Goal: Transaction & Acquisition: Purchase product/service

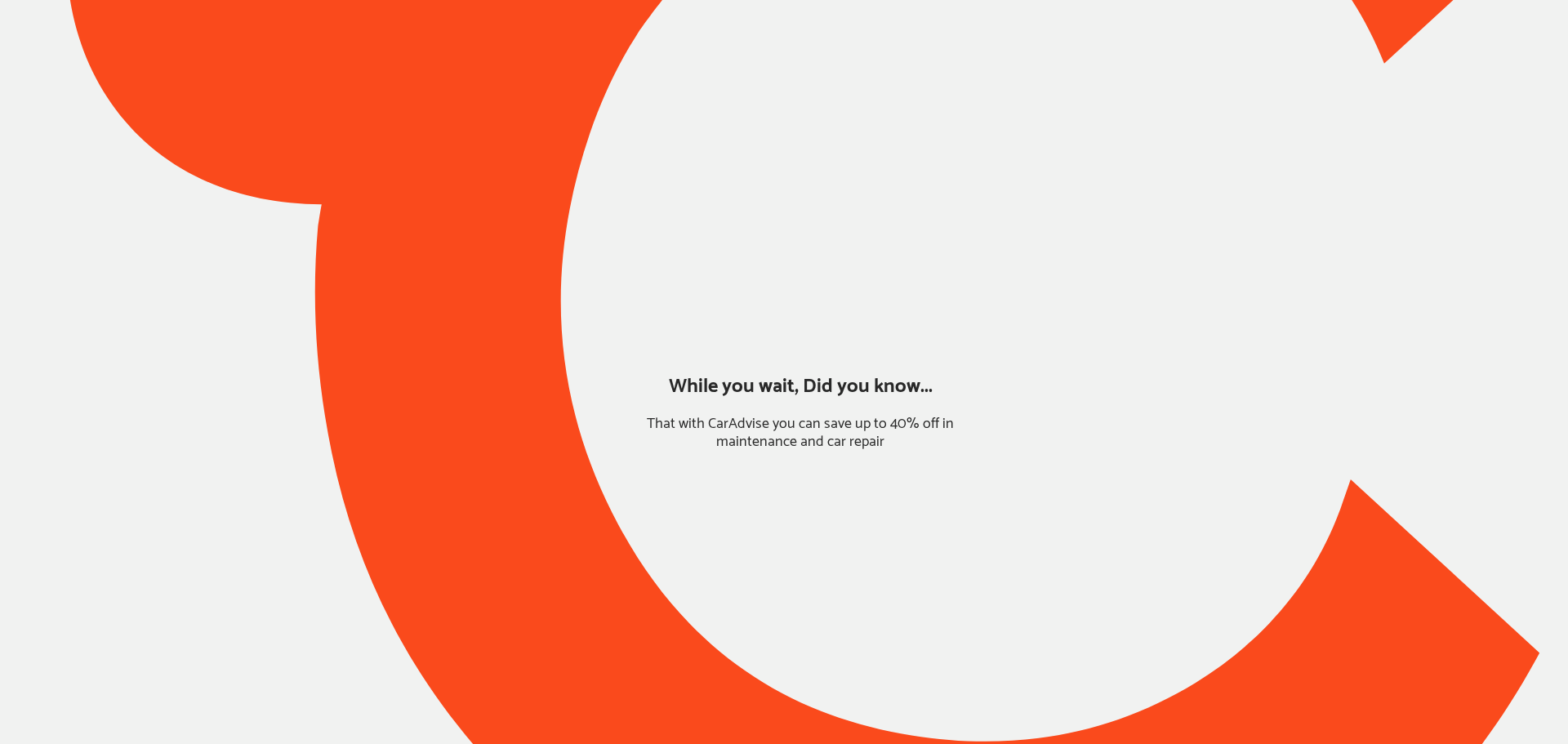
type input "*****"
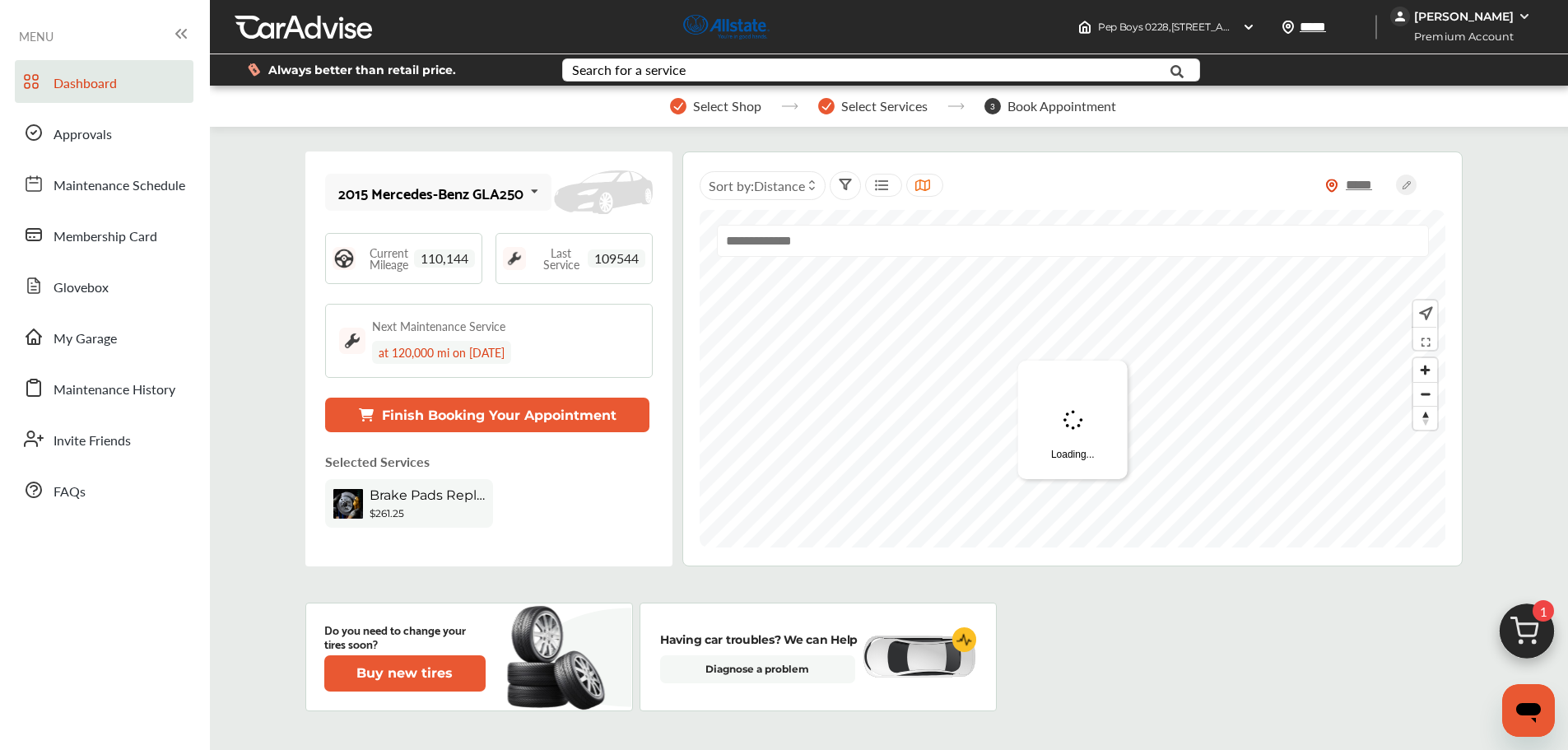
click at [494, 196] on div "2015 Mercedes-Benz GLA250" at bounding box center [431, 192] width 186 height 17
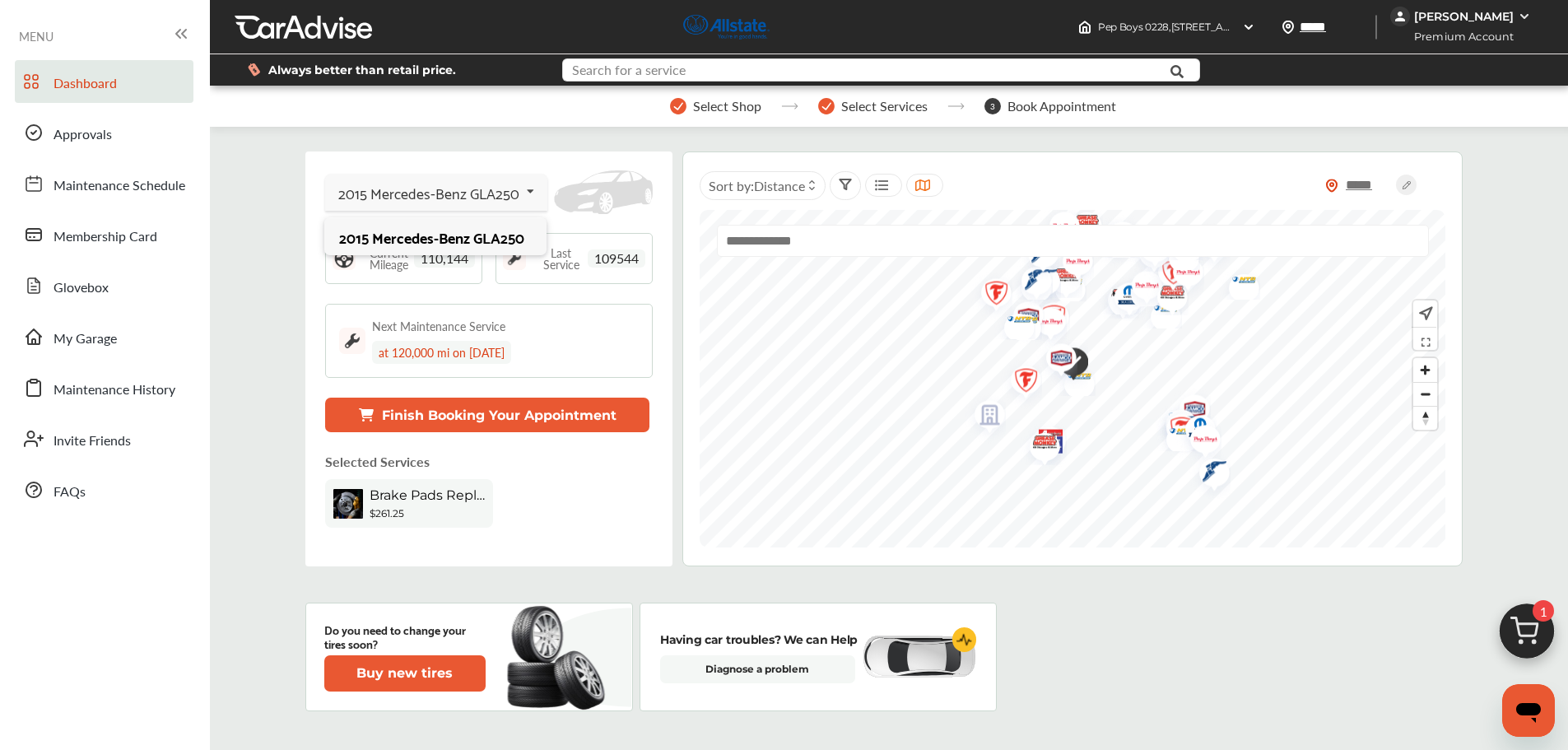
click at [952, 74] on input "text" at bounding box center [854, 72] width 582 height 25
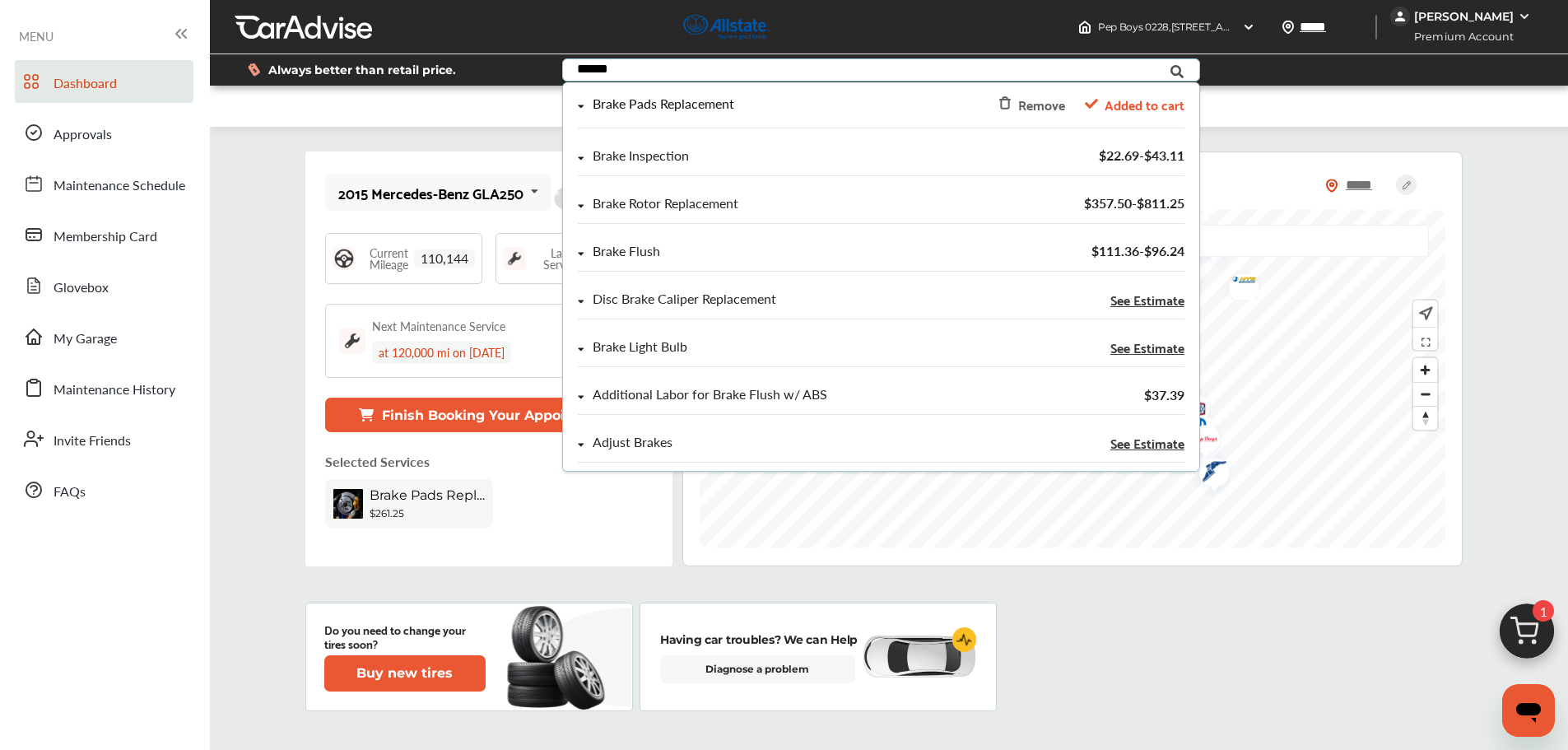
type input "*****"
click at [1025, 109] on div "Remove" at bounding box center [1041, 104] width 47 height 22
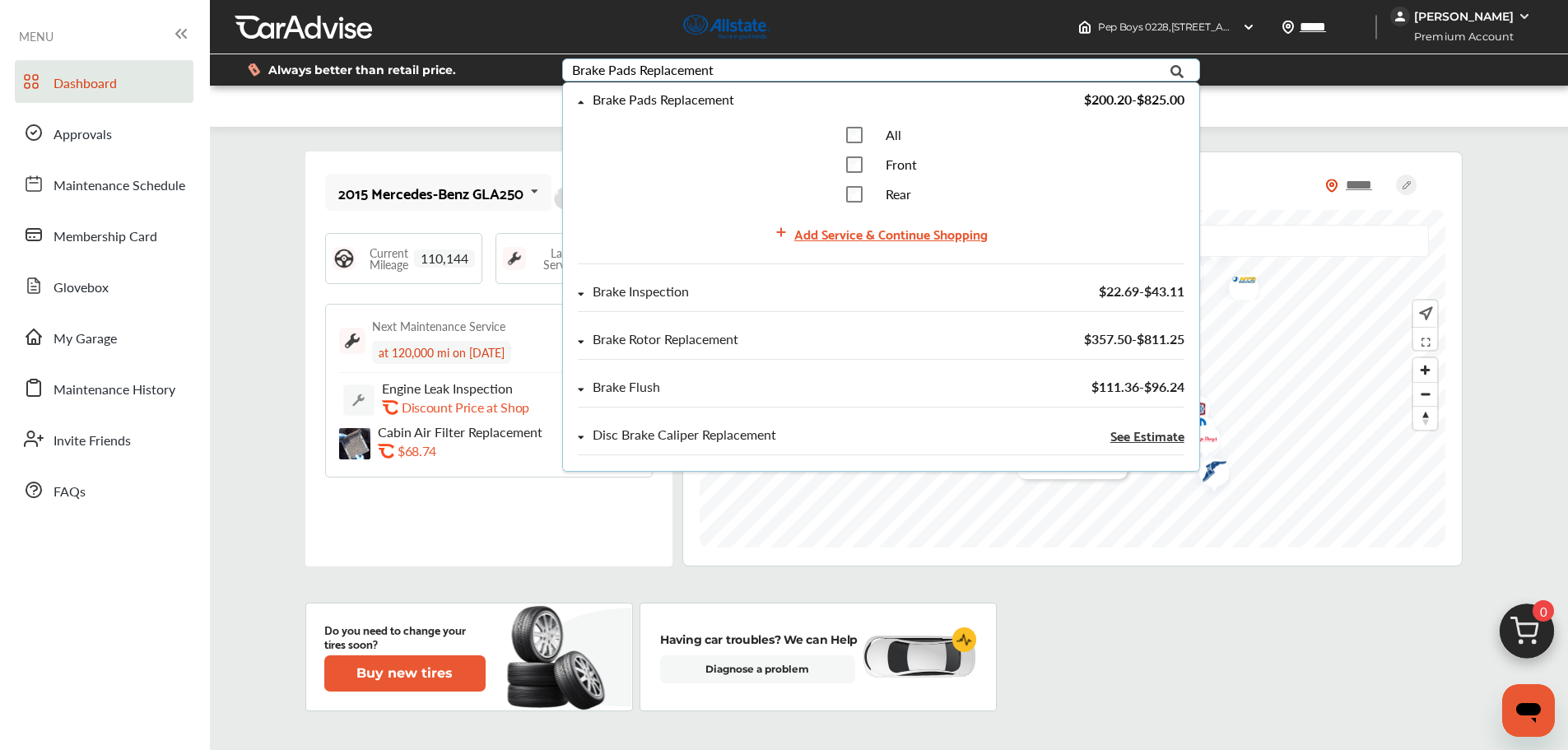
click at [677, 328] on div "Brake Rotor Replacement $357.50 - $811.25" at bounding box center [882, 346] width 637 height 48
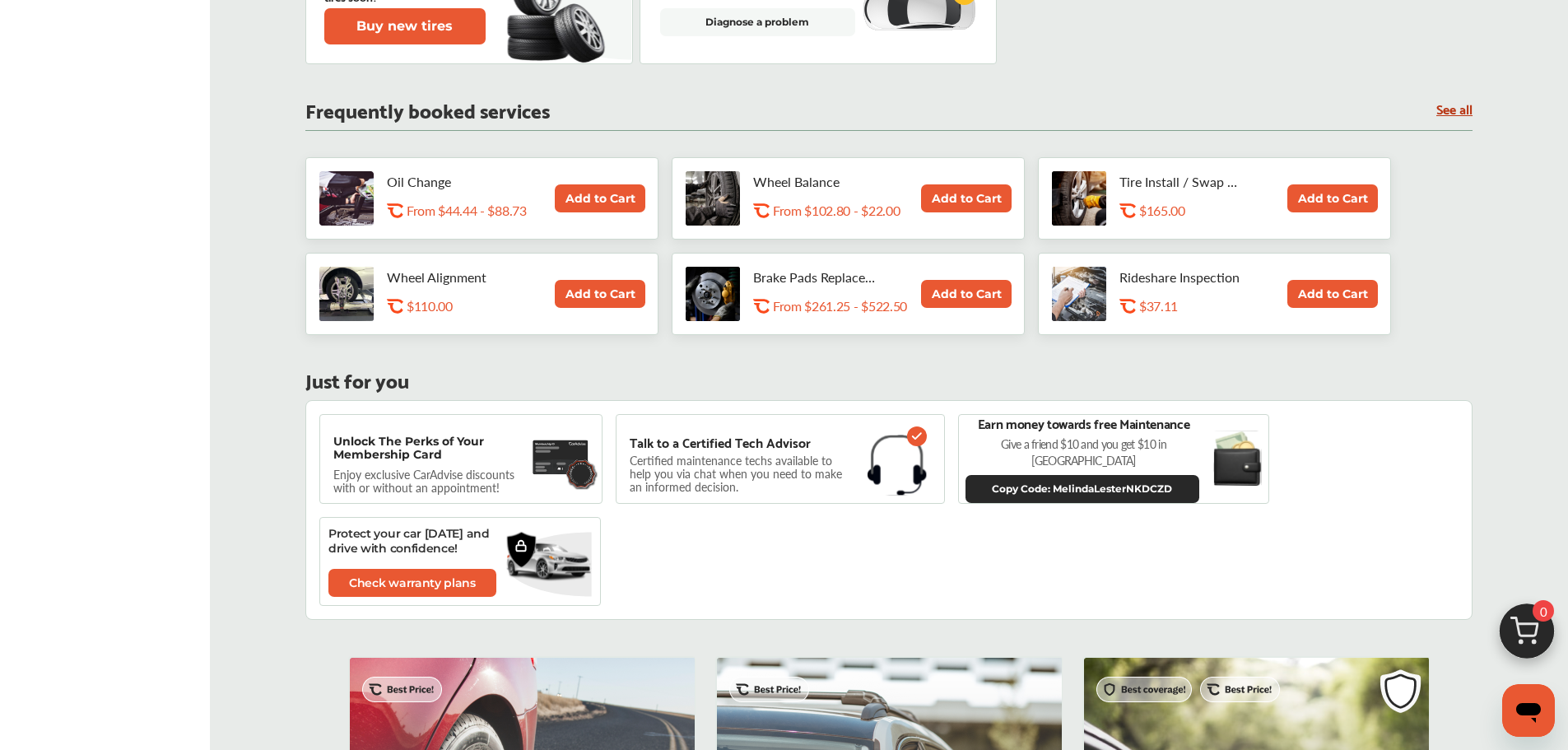
scroll to position [658, 0]
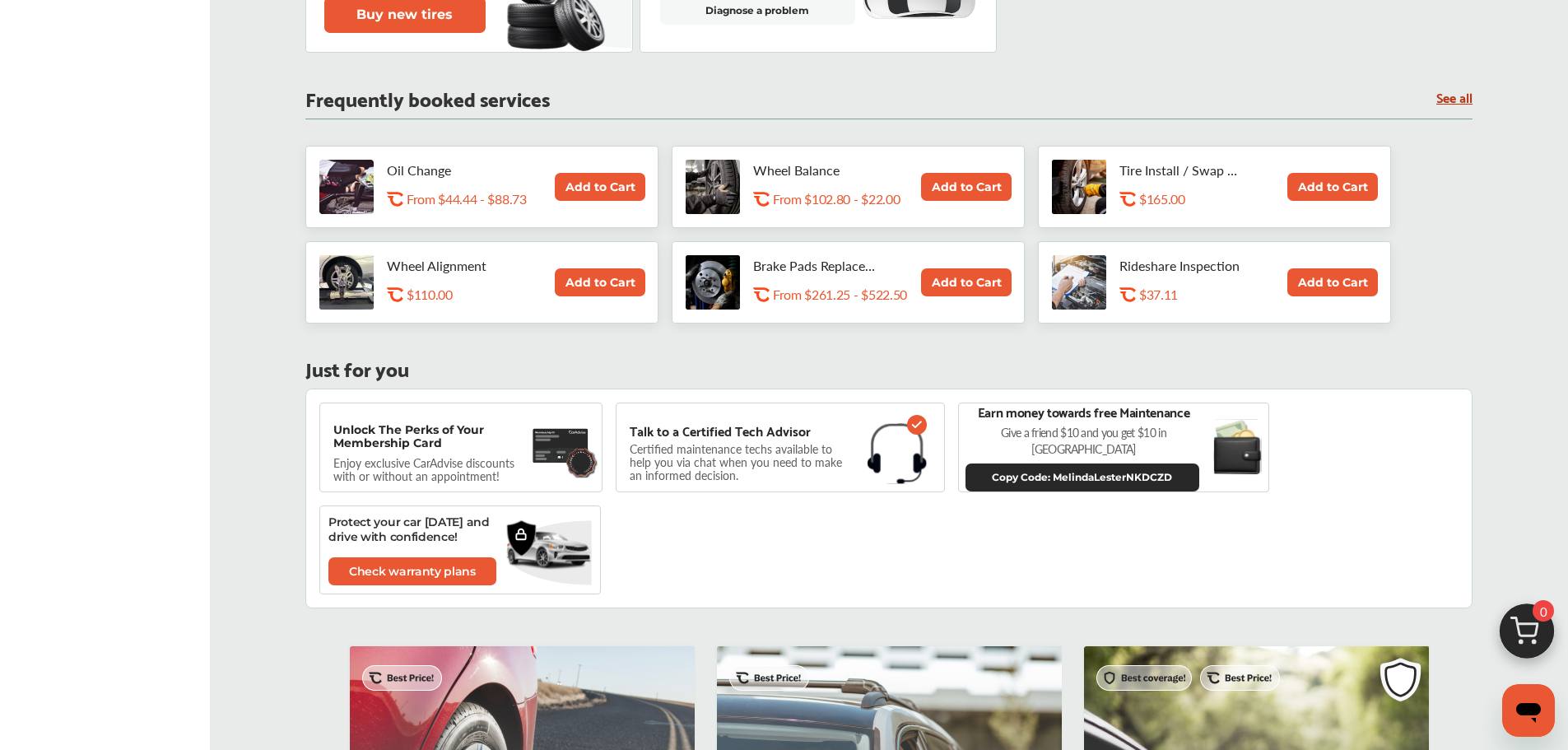
click at [1193, 104] on link "See all" at bounding box center [1454, 97] width 36 height 14
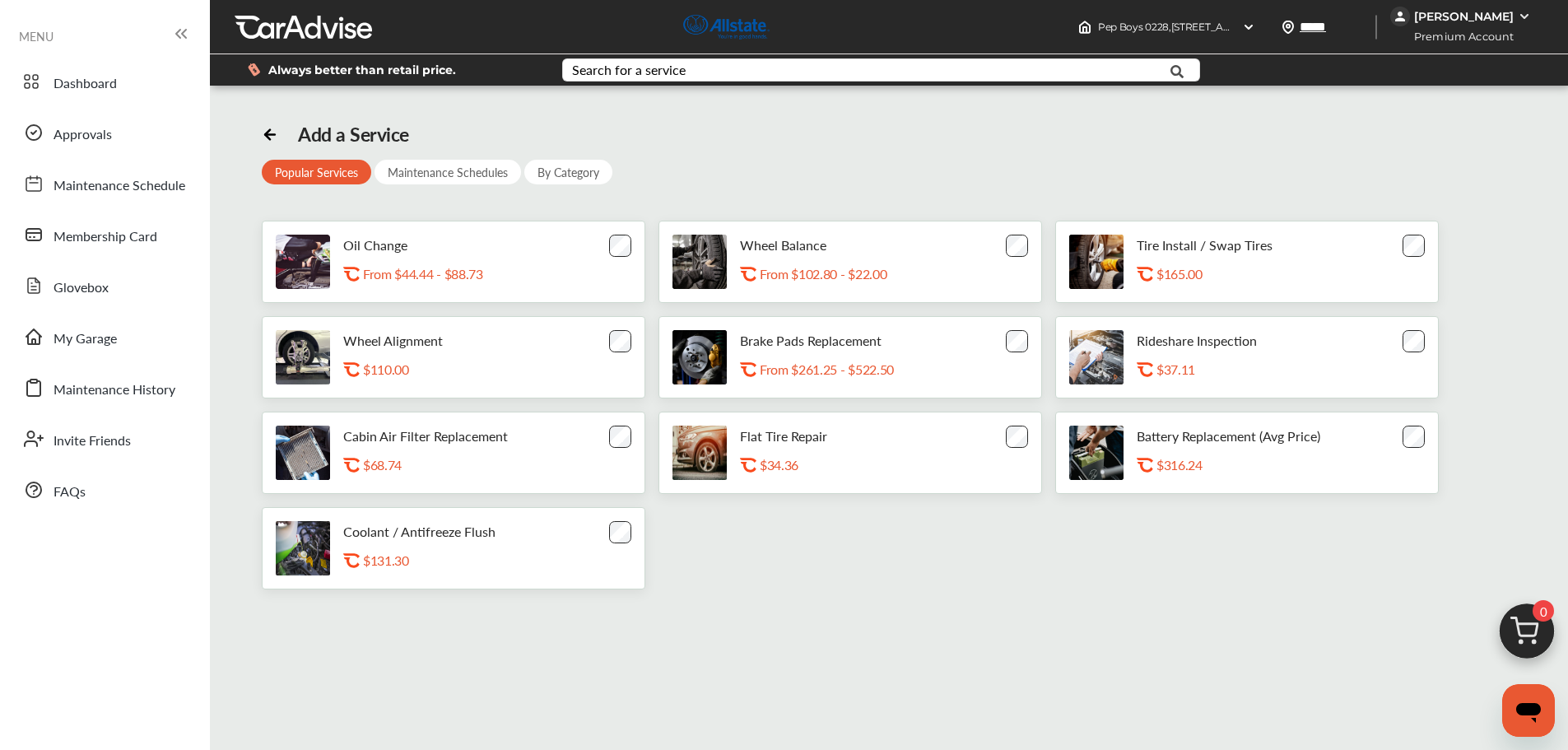
click at [574, 179] on div "By Category" at bounding box center [568, 172] width 88 height 24
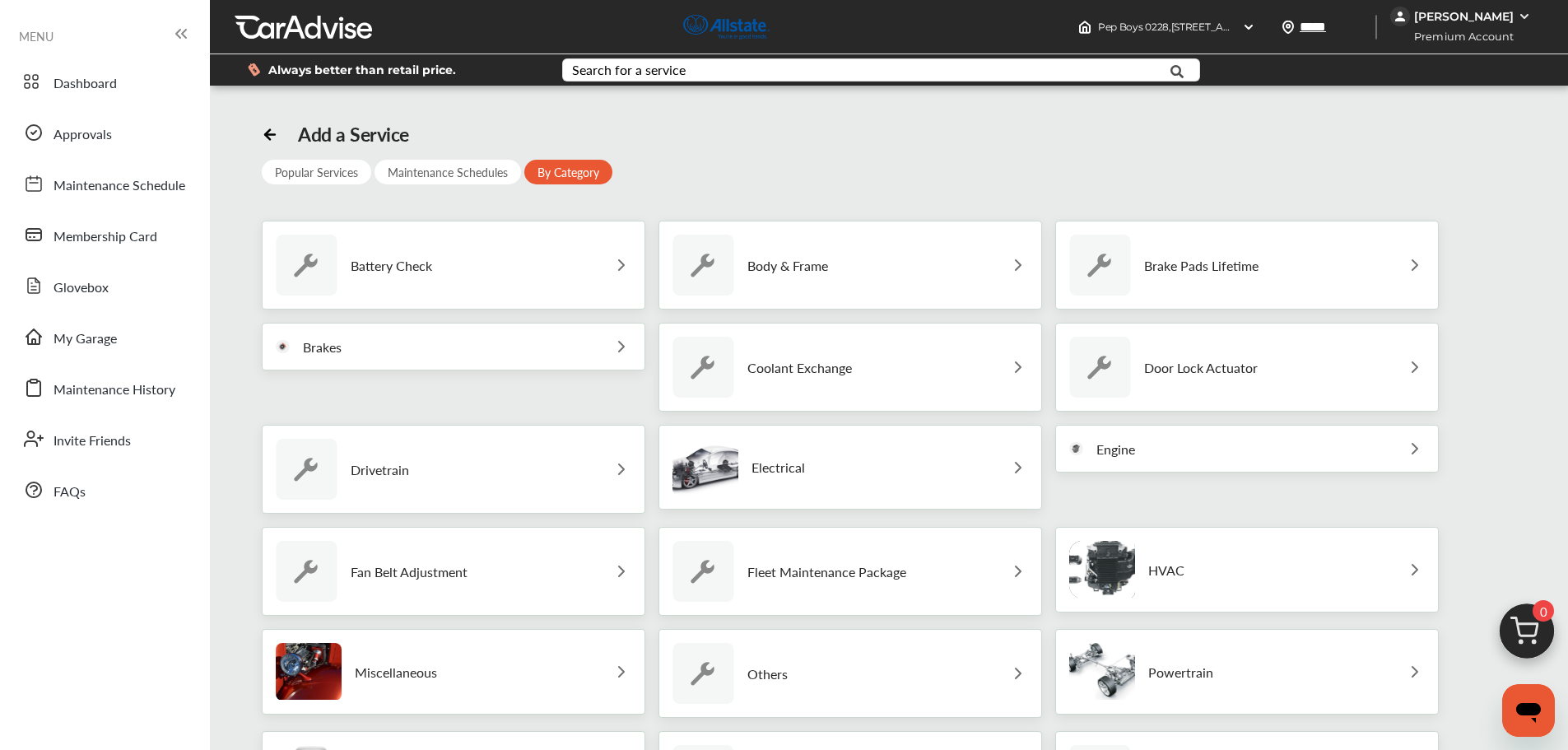
click at [504, 271] on div "Battery Check" at bounding box center [453, 265] width 384 height 89
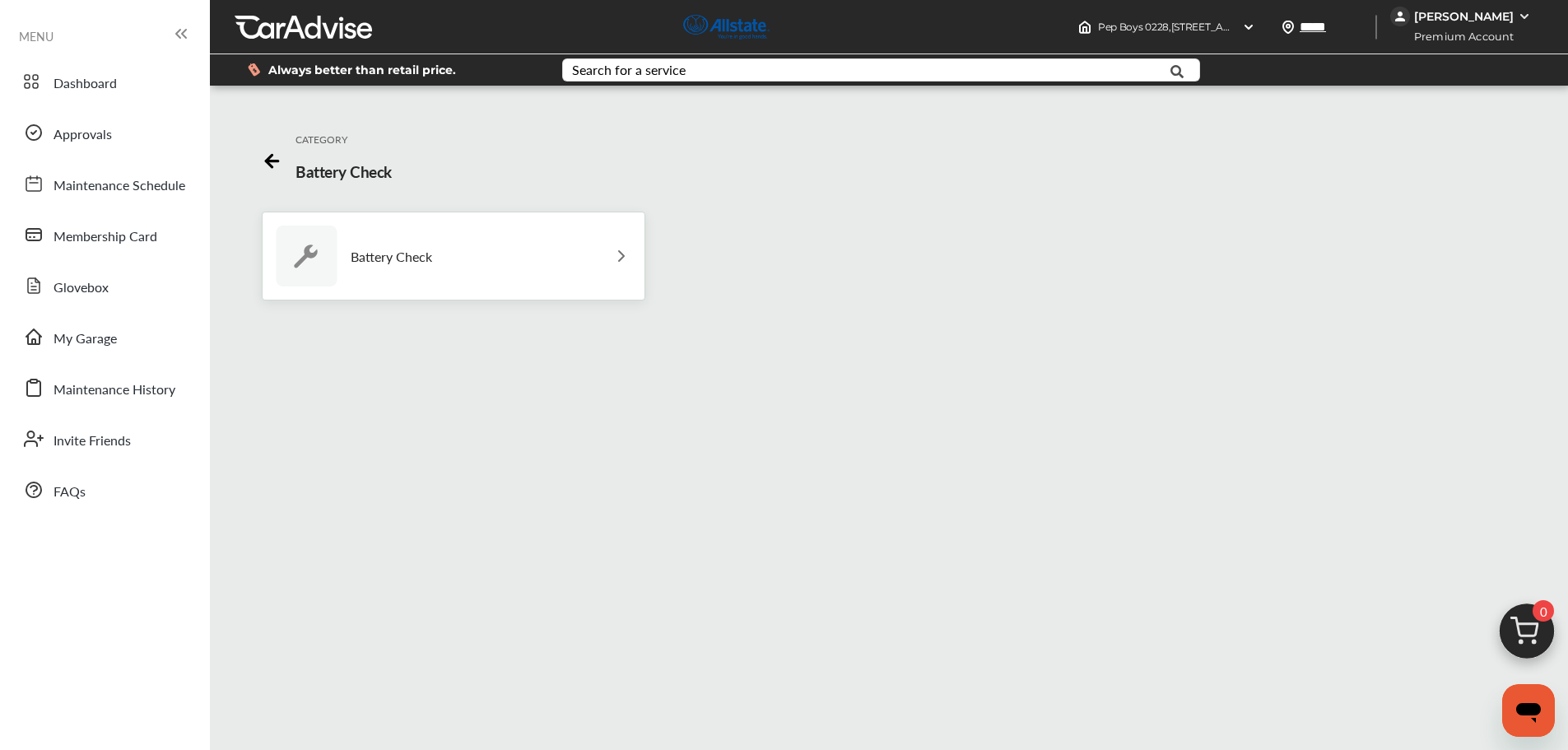
click at [265, 154] on icon at bounding box center [271, 158] width 21 height 21
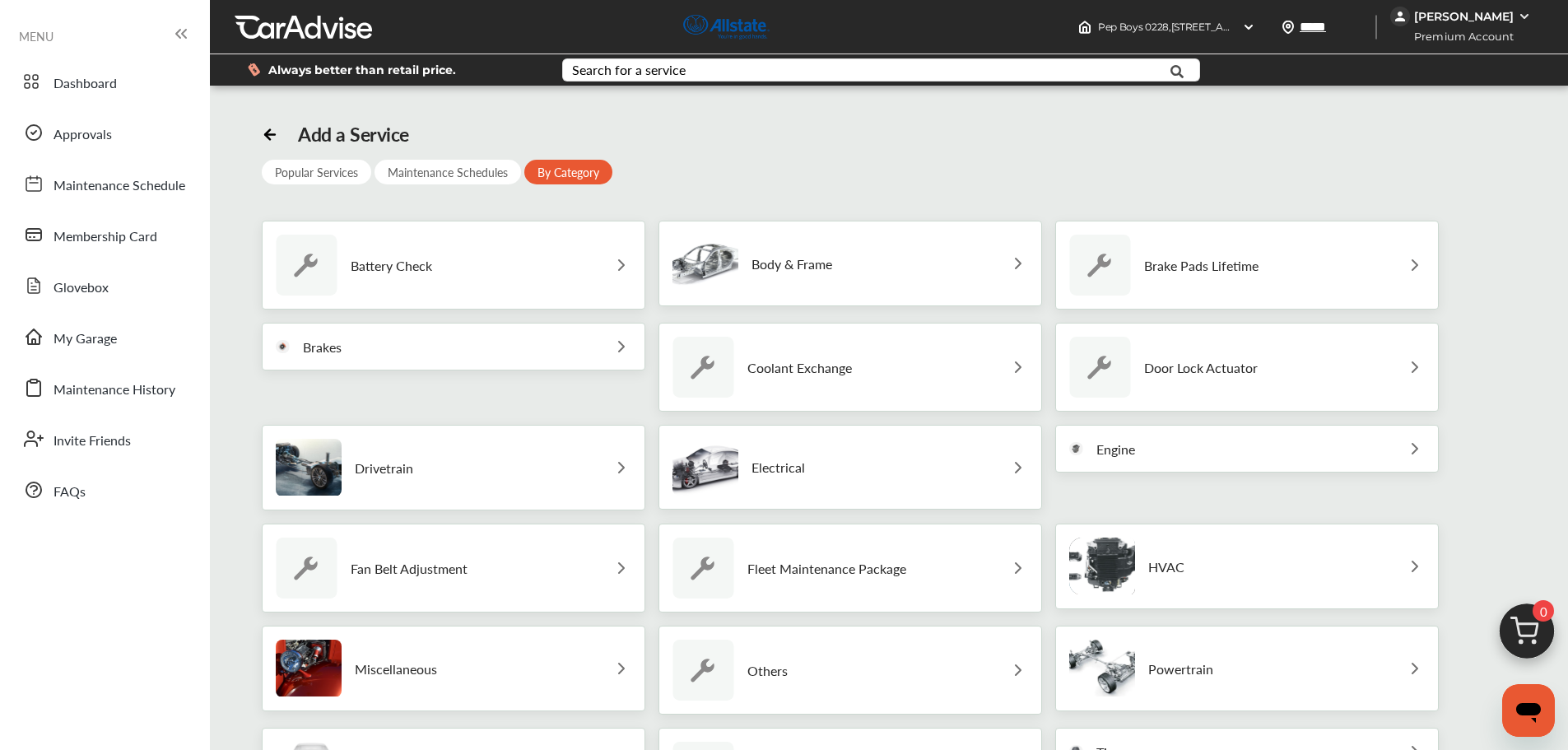
click at [479, 343] on div "Brakes" at bounding box center [453, 346] width 384 height 48
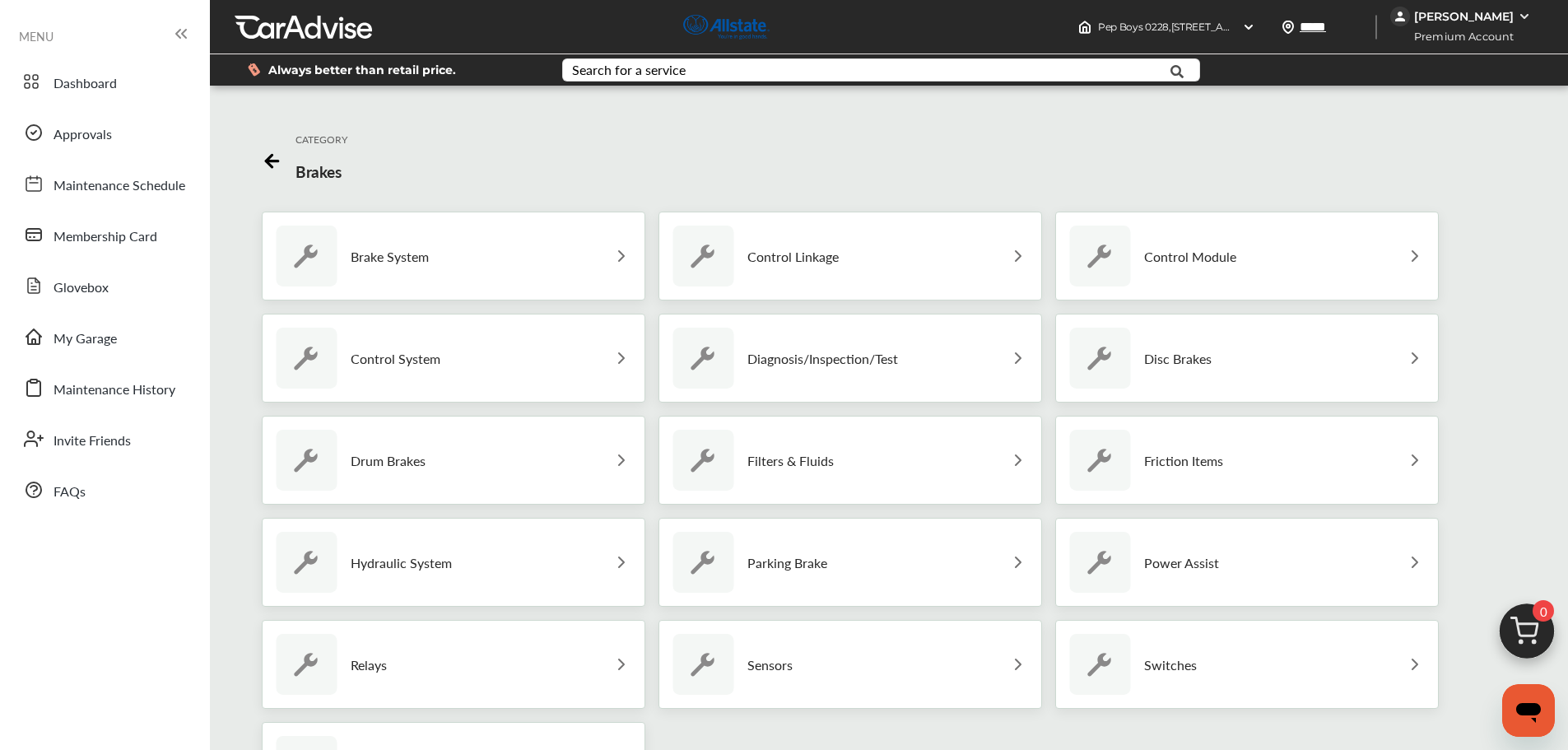
click at [1193, 253] on div "Control Module" at bounding box center [1247, 256] width 384 height 89
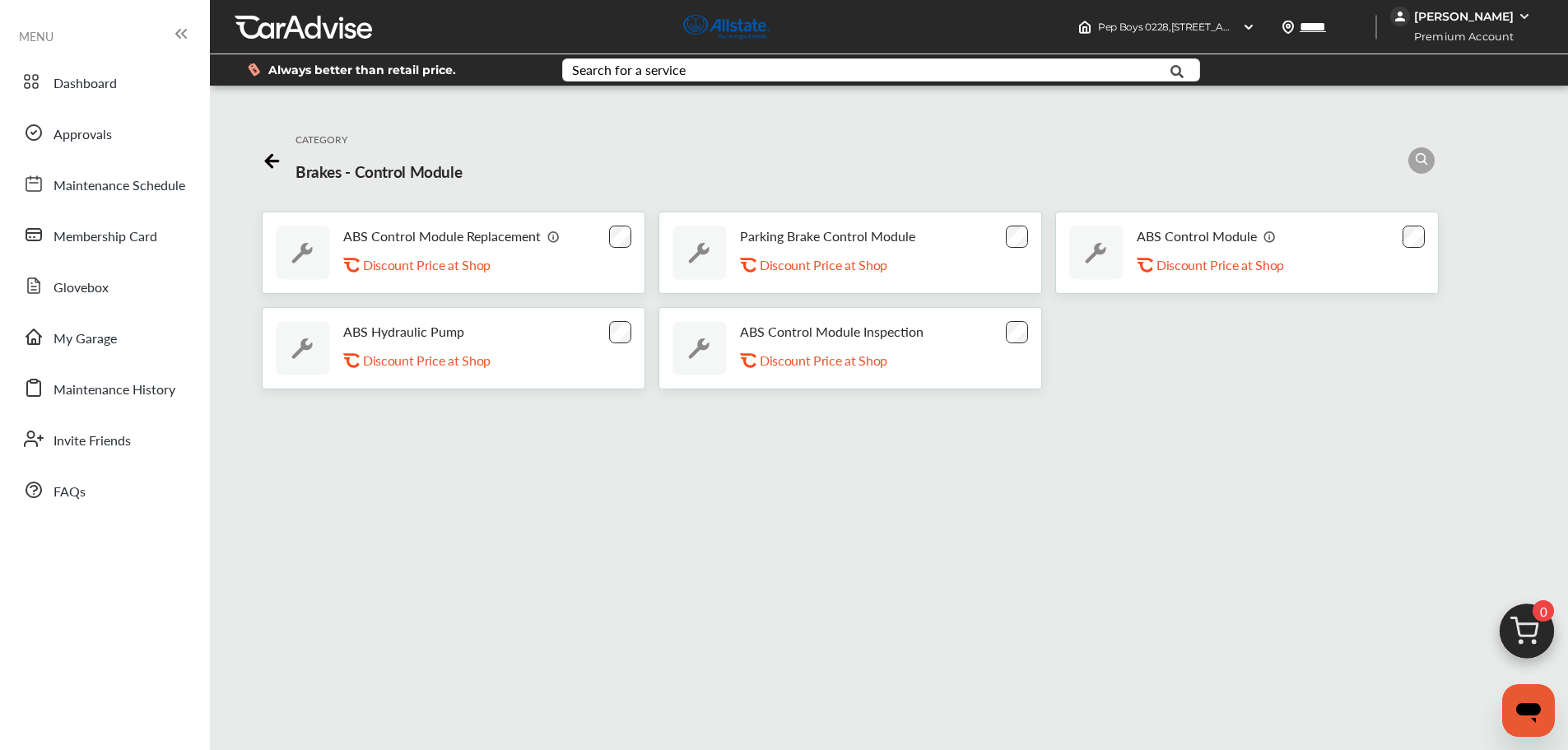
click at [273, 169] on div at bounding box center [271, 160] width 21 height 24
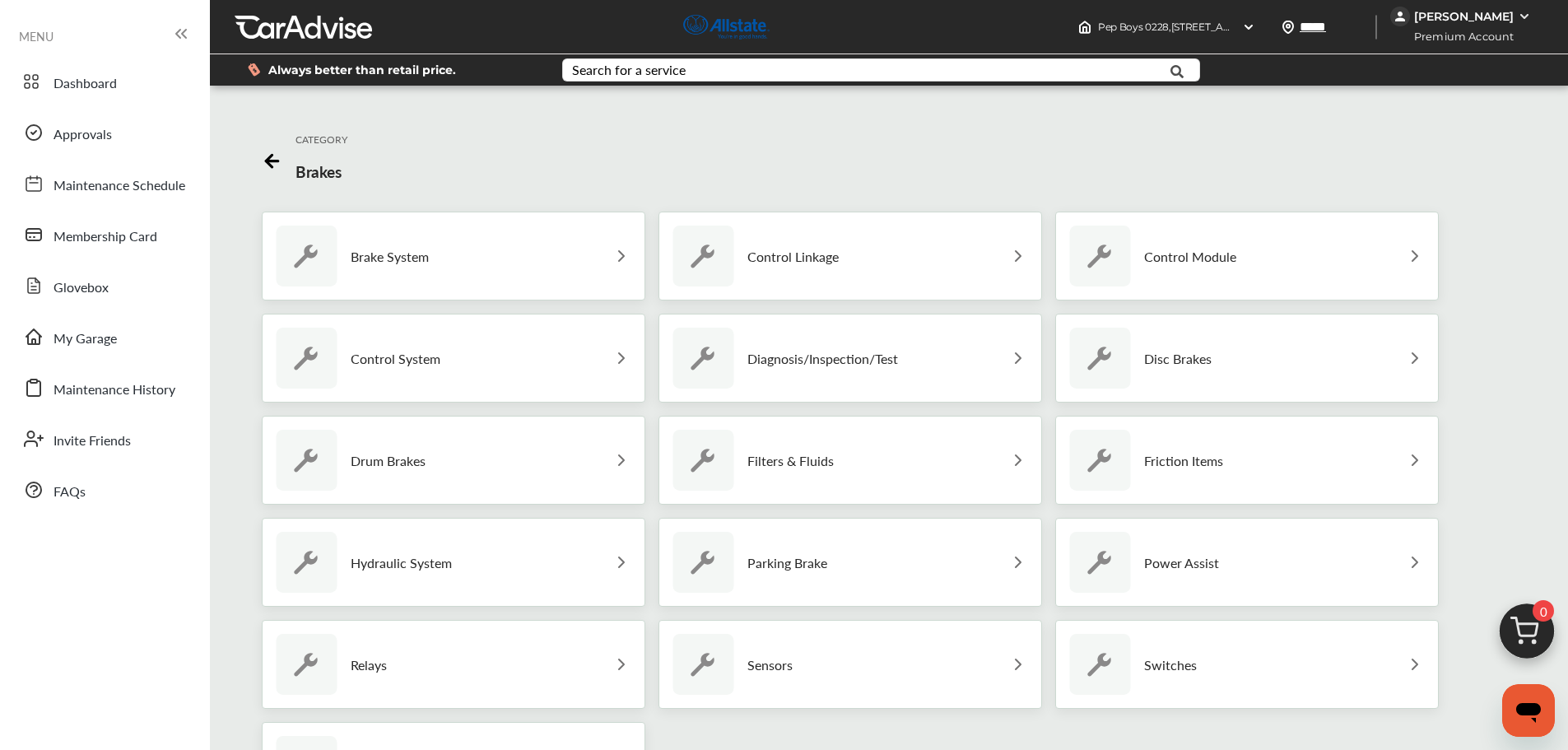
click at [1193, 375] on div "Disc Brakes" at bounding box center [1247, 357] width 384 height 89
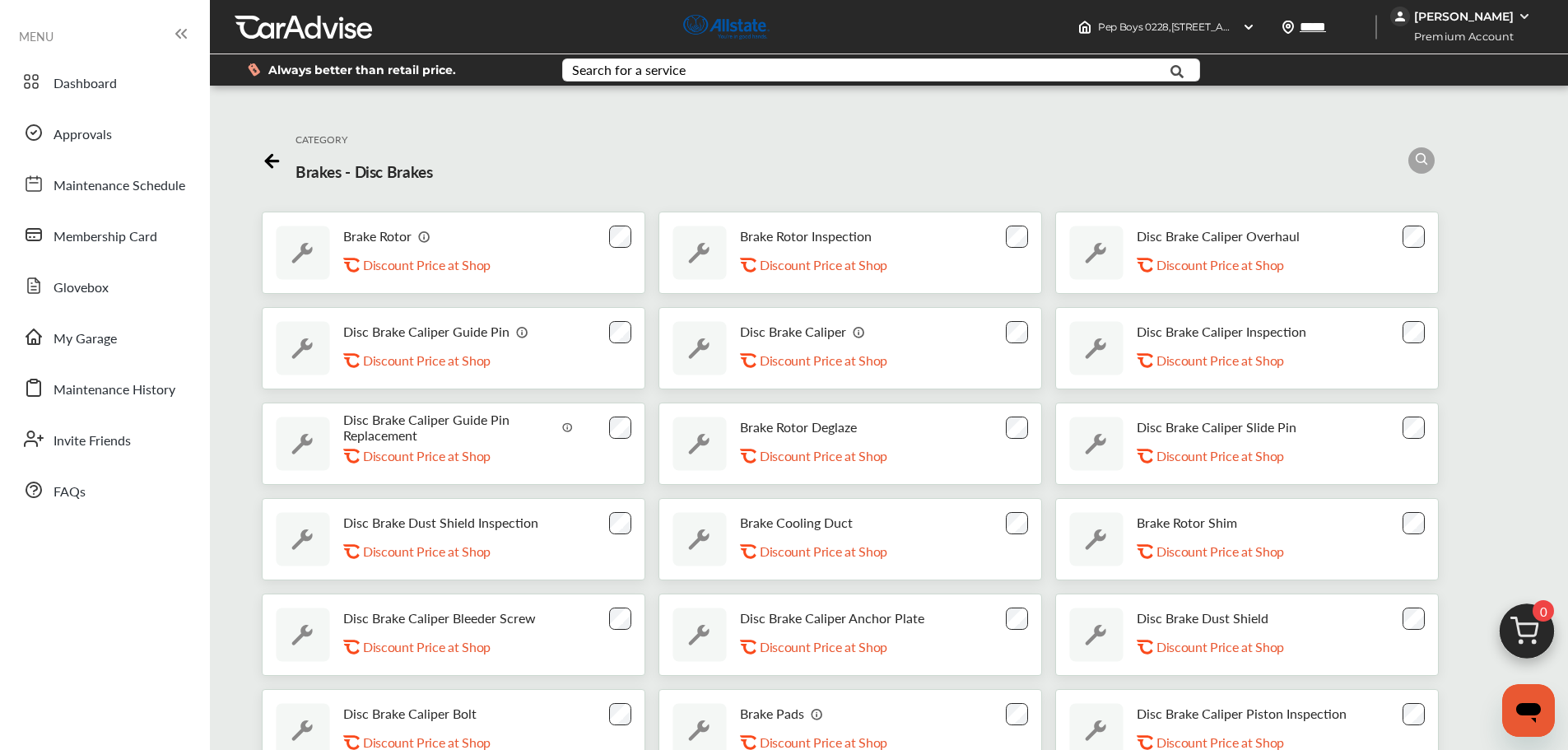
scroll to position [322, 0]
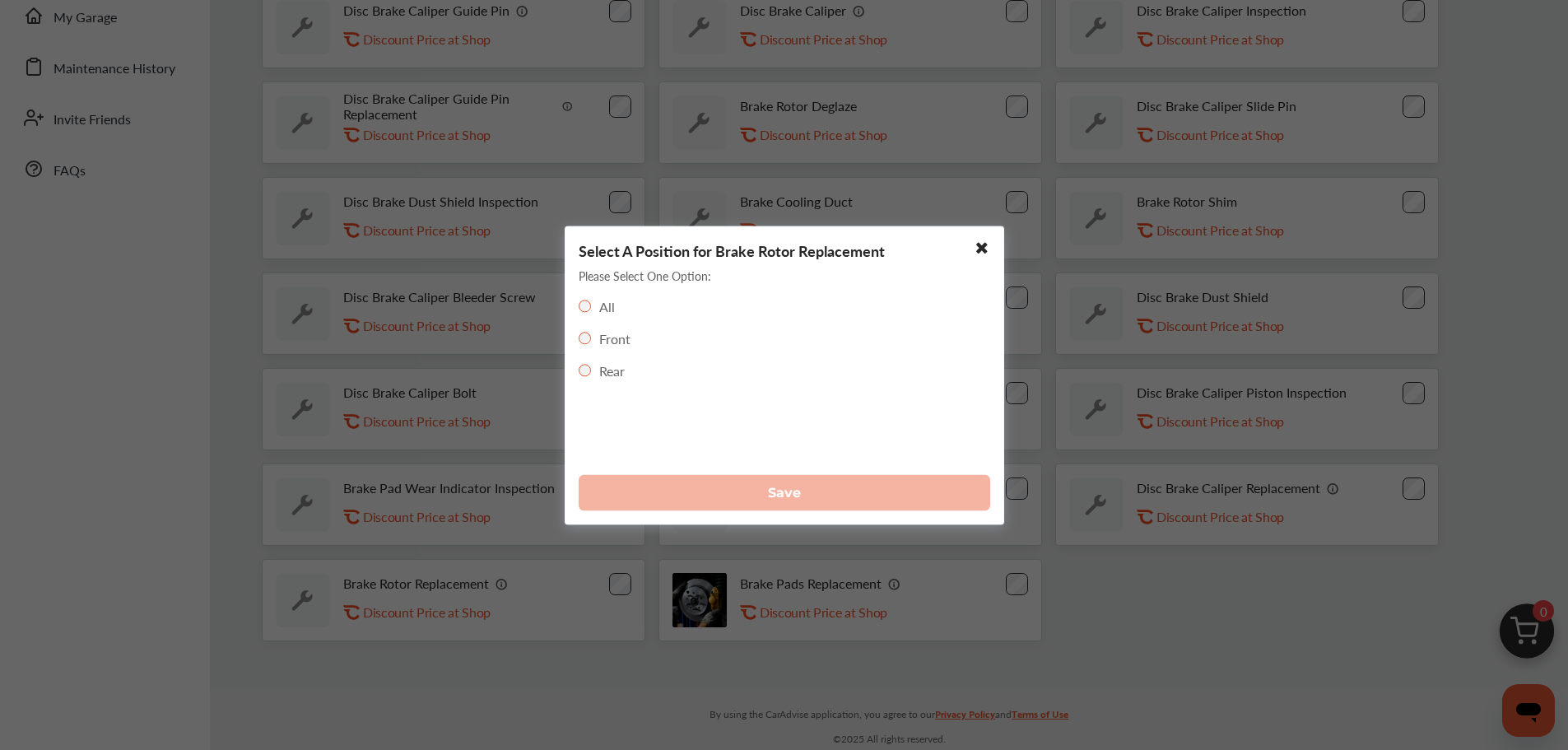
click at [603, 343] on label "Front" at bounding box center [615, 337] width 31 height 19
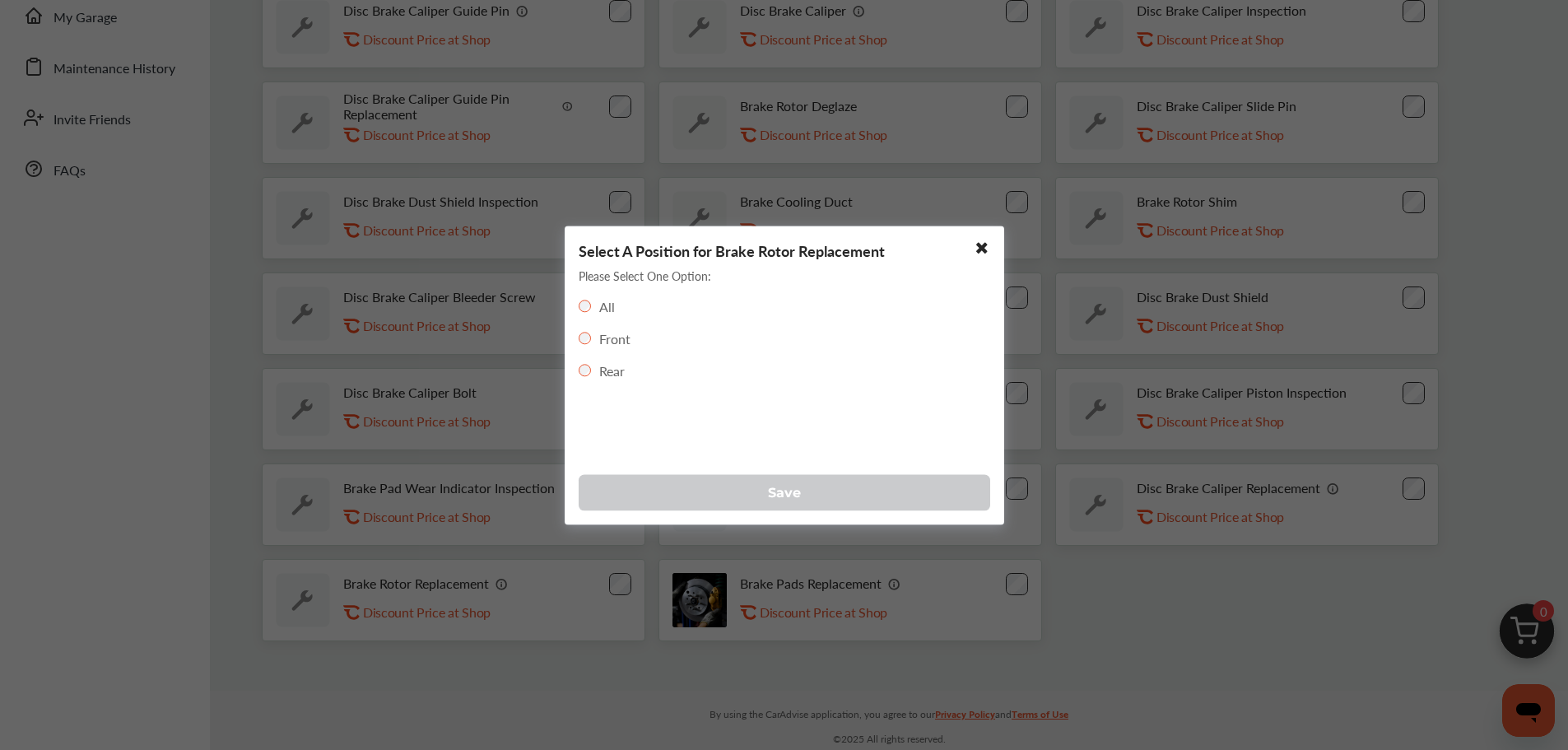
click at [713, 508] on button "Save" at bounding box center [784, 492] width 411 height 36
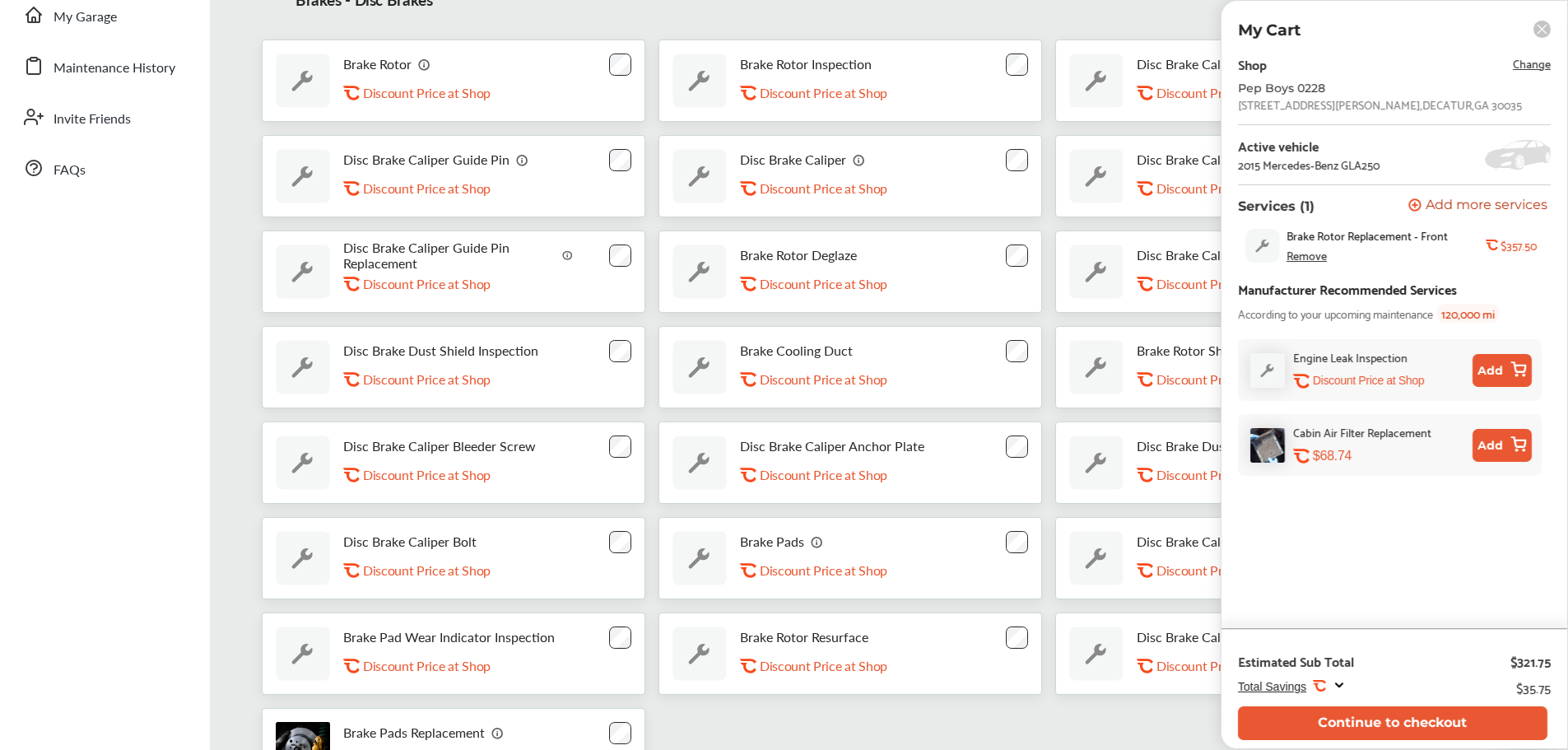
click at [1193, 648] on button "Continue to checkout" at bounding box center [1392, 723] width 309 height 34
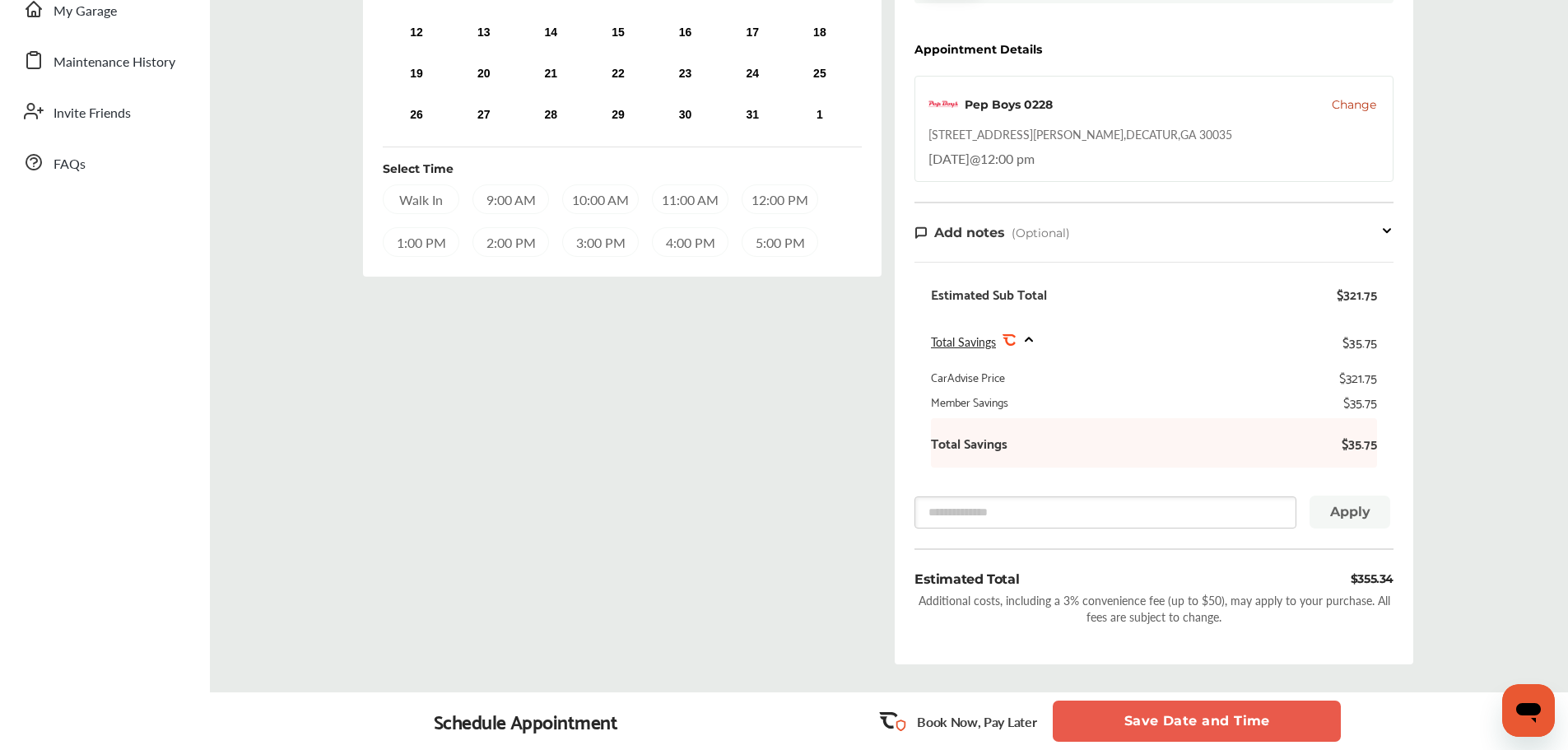
scroll to position [411, 0]
